Goal: Information Seeking & Learning: Learn about a topic

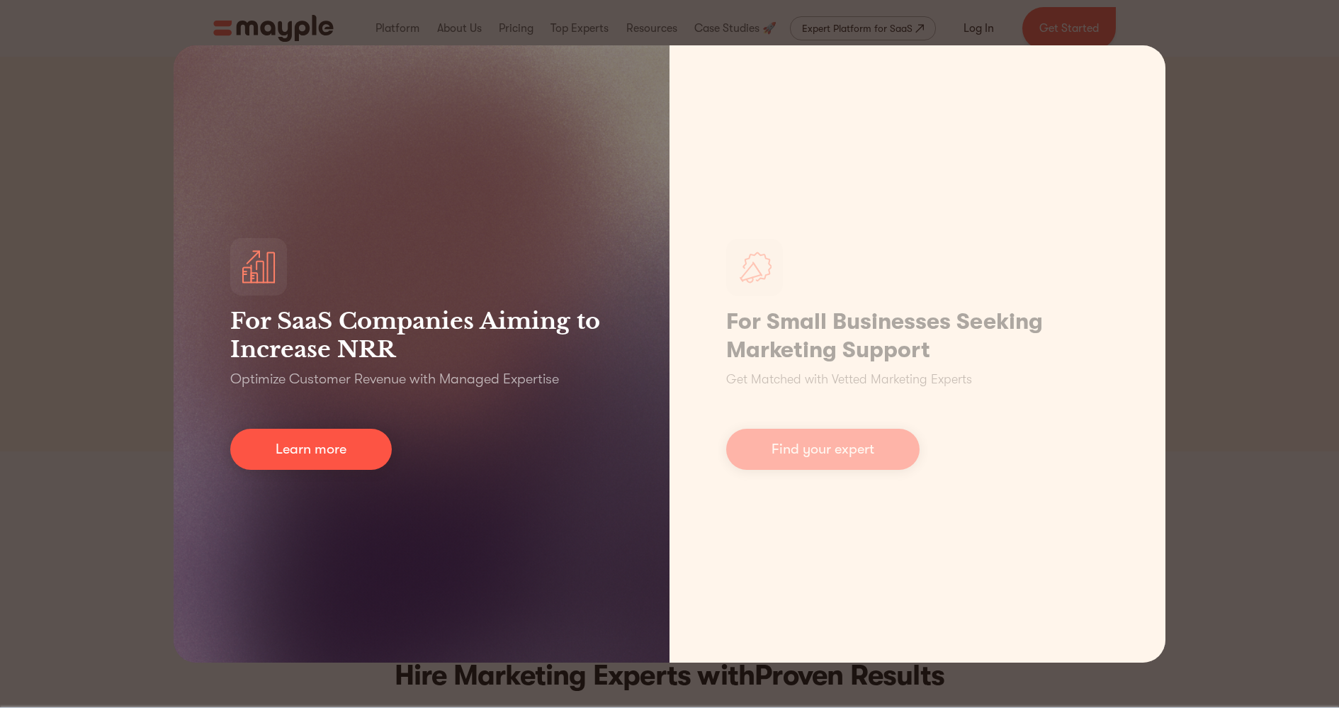
click at [522, 537] on div "For SaaS Companies Aiming to Increase NRR Optimize Customer Revenue with Manage…" at bounding box center [422, 353] width 496 height 617
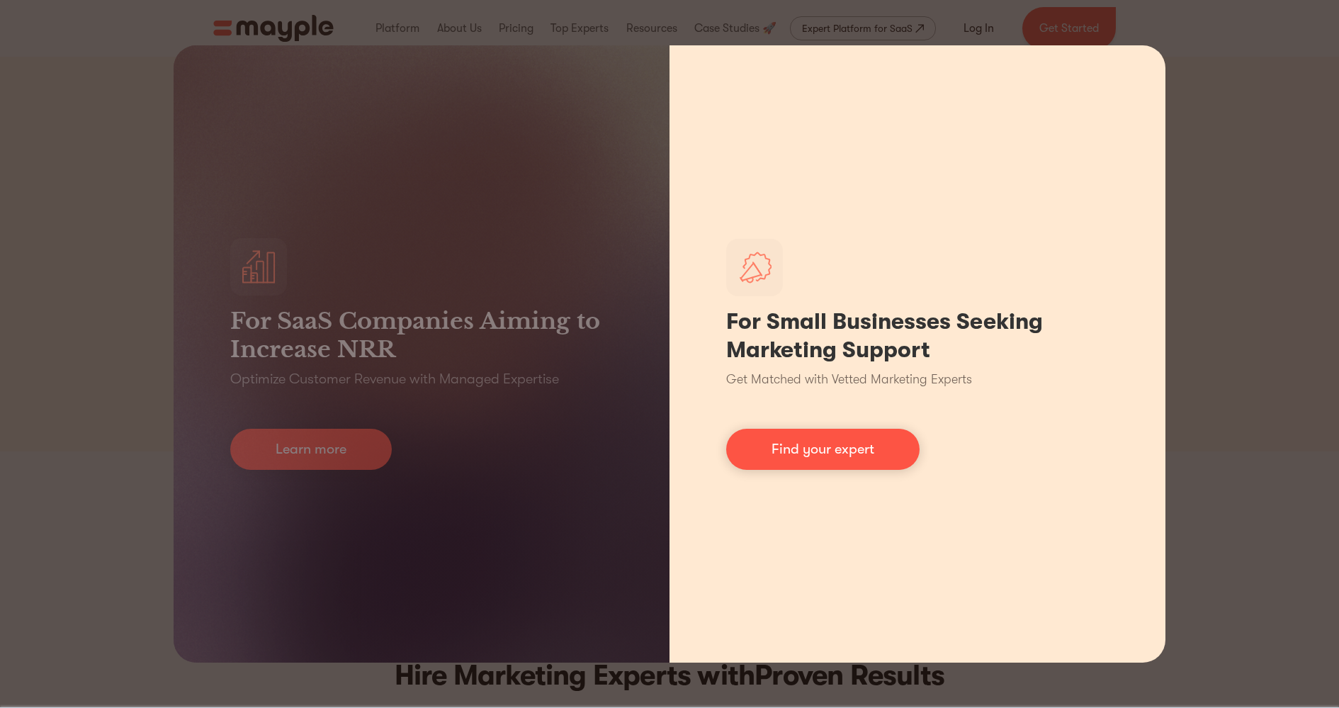
click at [1138, 74] on div "For Small Businesses Seeking Marketing Support Get Matched with Vetted Marketin…" at bounding box center [918, 353] width 496 height 617
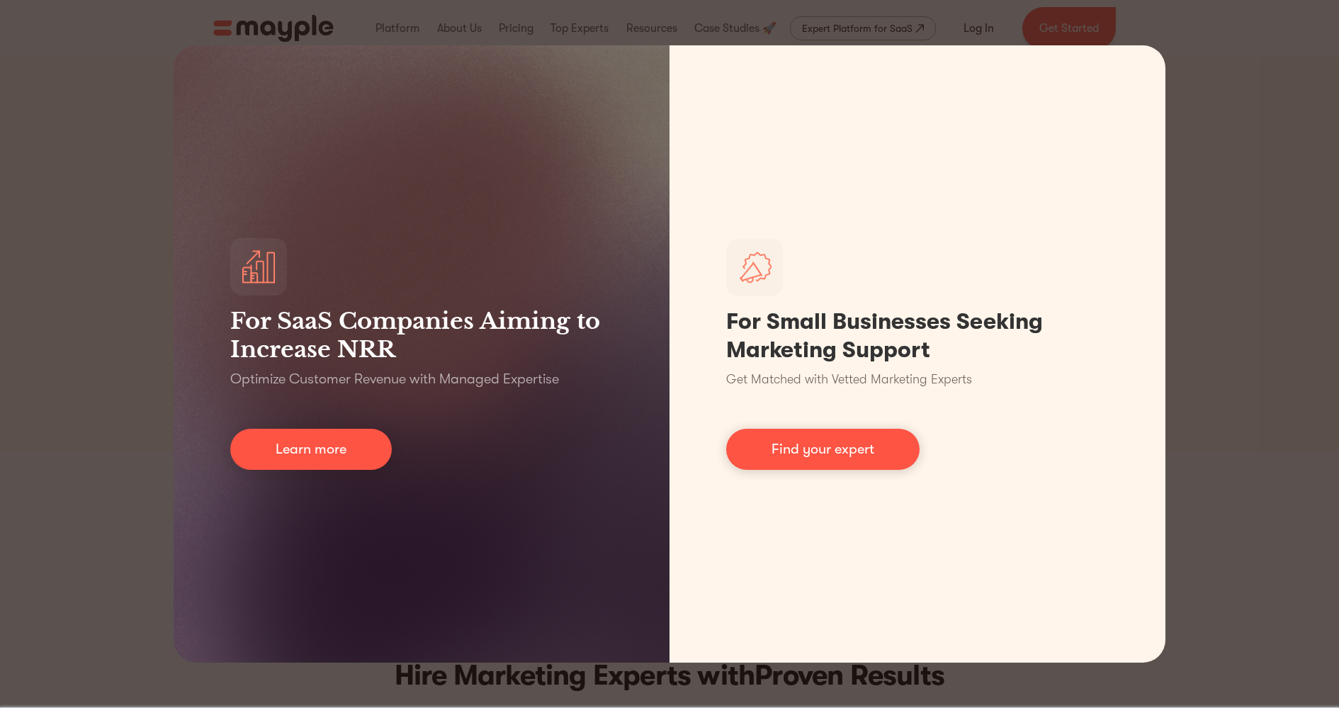
click at [1231, 196] on div "For SaaS Companies Aiming to Increase NRR Optimize Customer Revenue with Manage…" at bounding box center [669, 354] width 1339 height 708
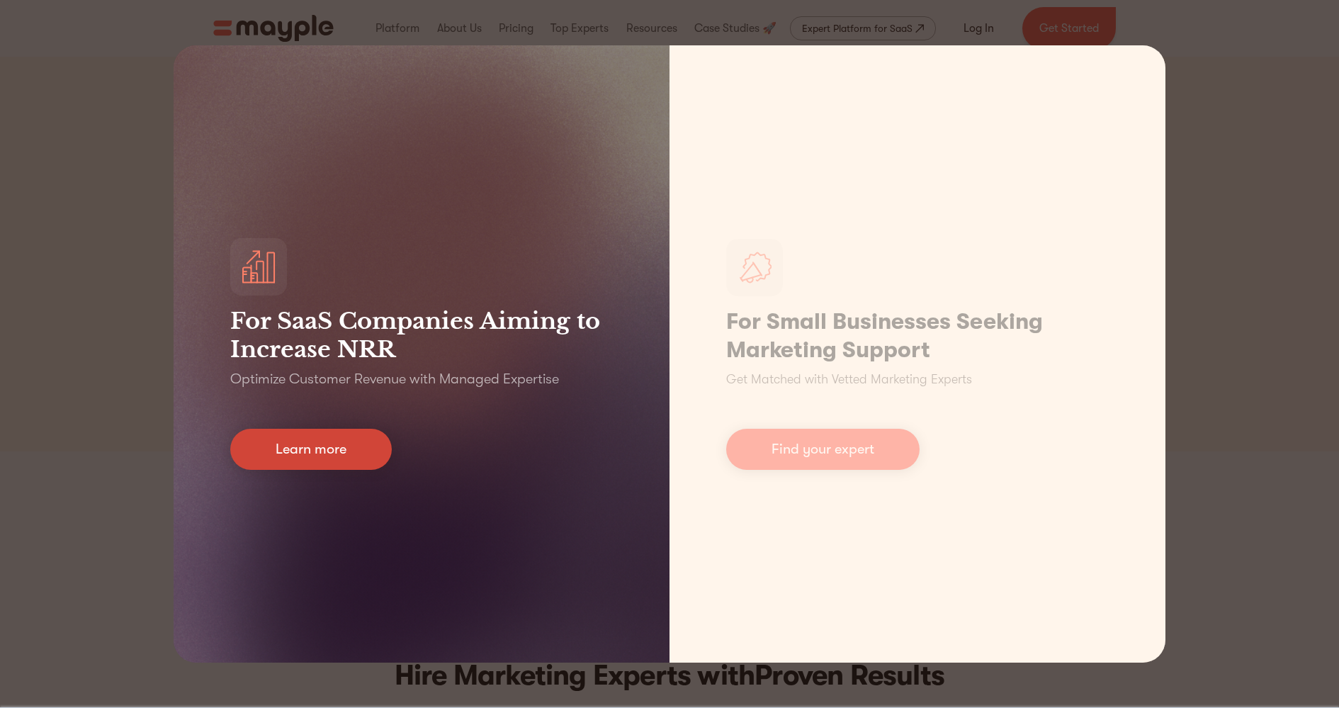
drag, startPoint x: 354, startPoint y: 439, endPoint x: 371, endPoint y: 441, distance: 17.1
click at [354, 439] on link "Learn more" at bounding box center [311, 449] width 162 height 41
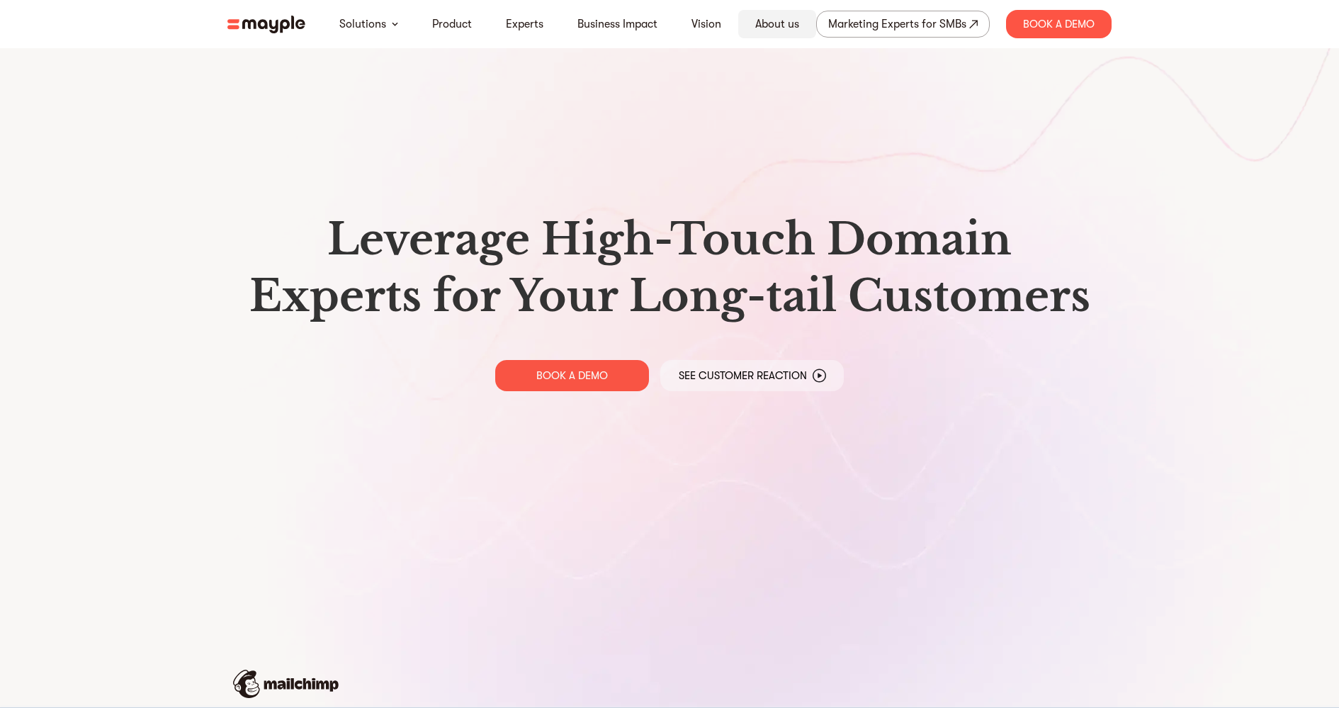
click at [777, 16] on link "About us" at bounding box center [777, 24] width 44 height 17
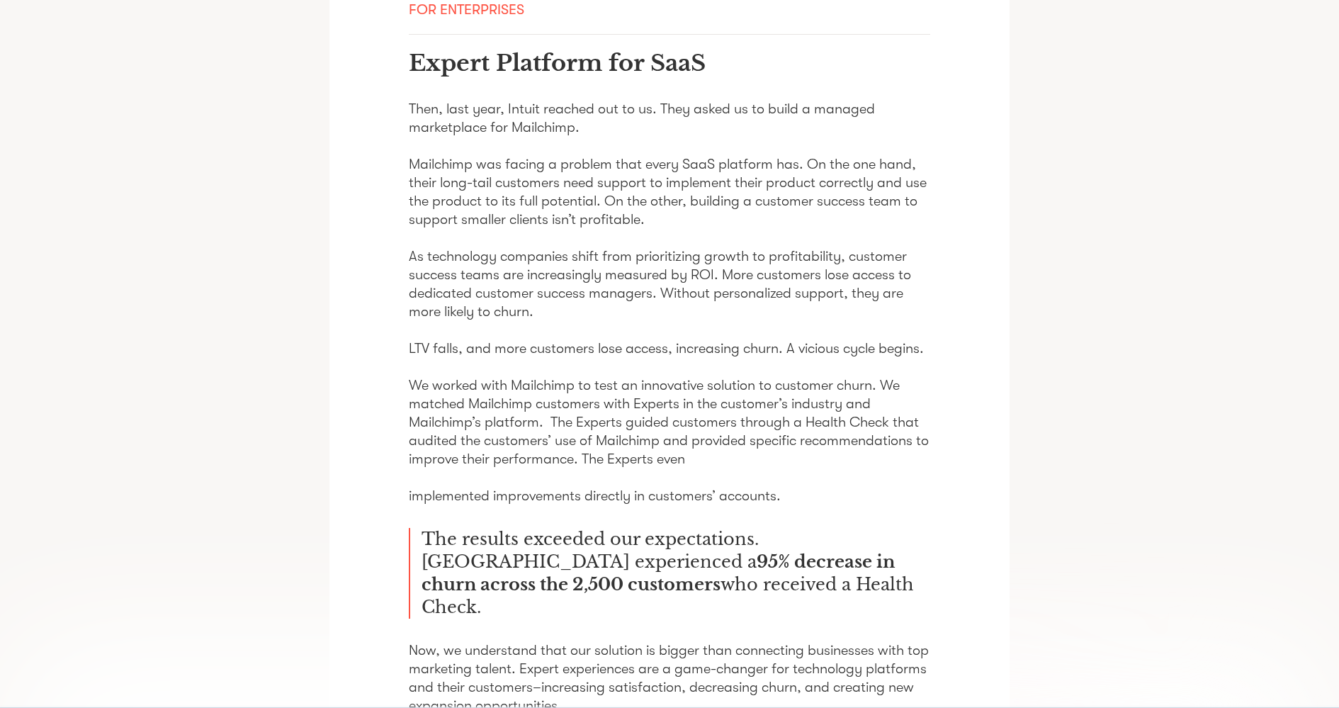
scroll to position [2211, 0]
